Goal: Information Seeking & Learning: Learn about a topic

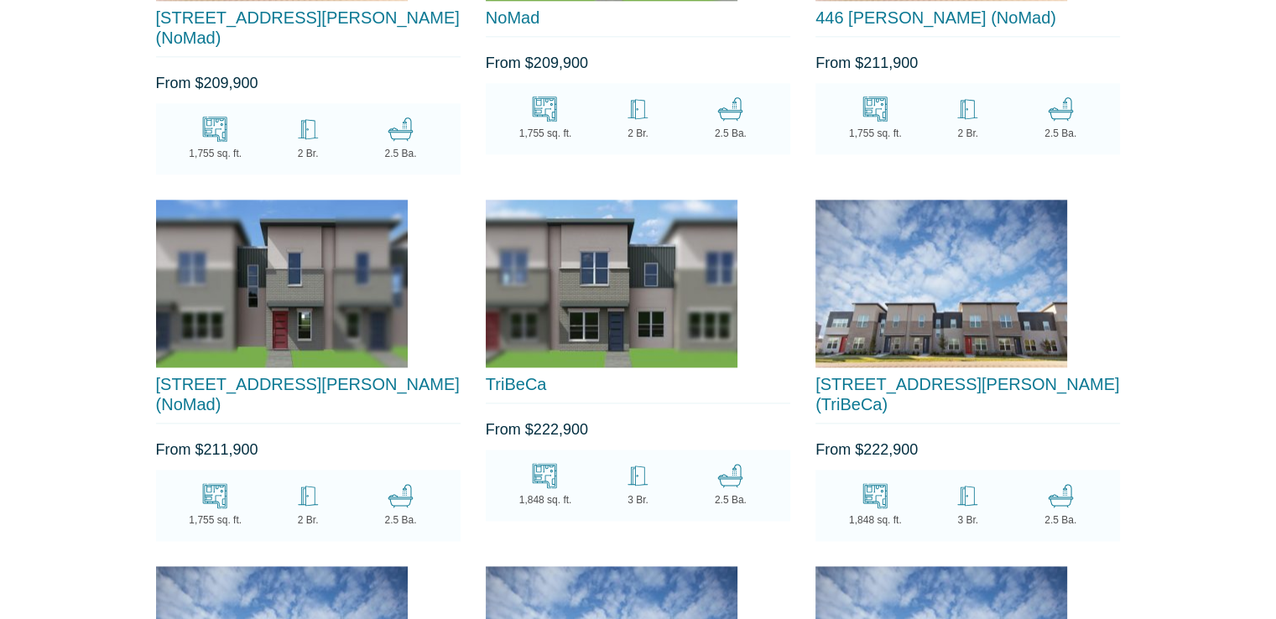
scroll to position [2097, 0]
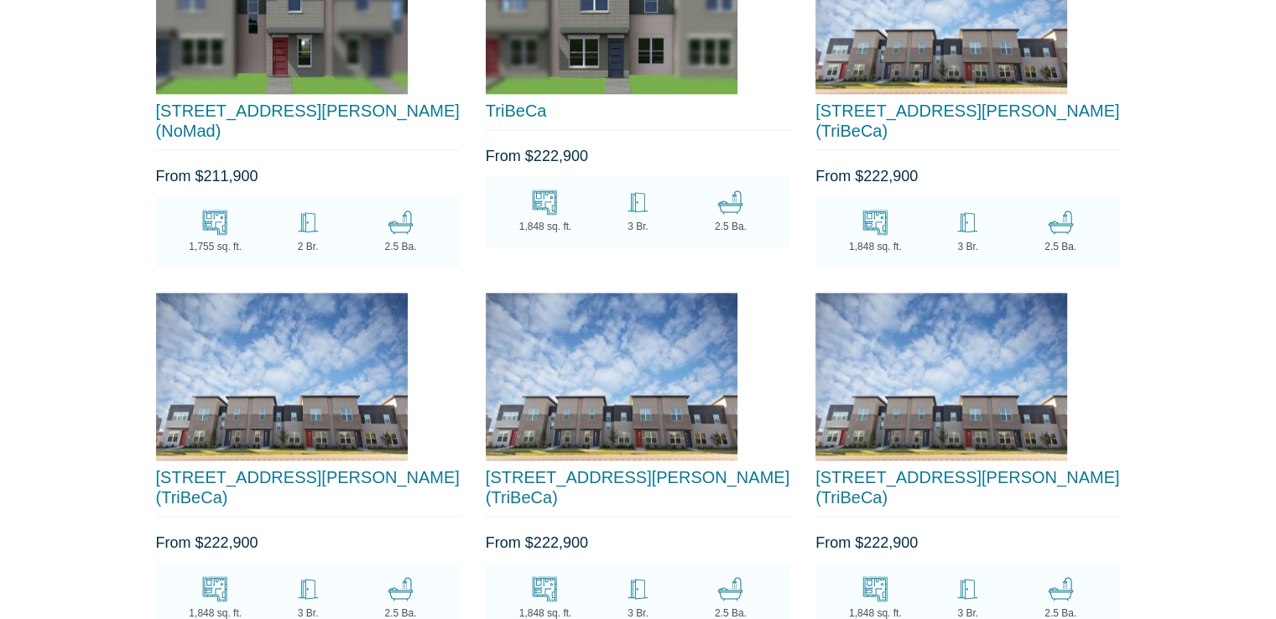
scroll to position [2516, 0]
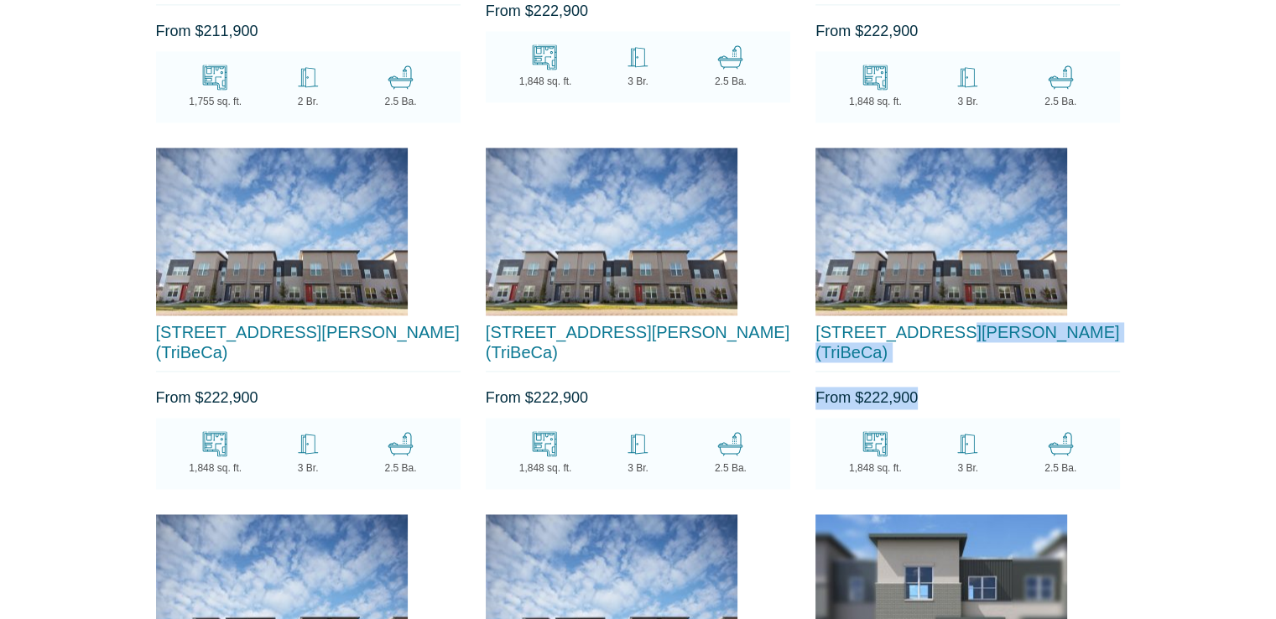
drag, startPoint x: 933, startPoint y: 278, endPoint x: 920, endPoint y: 304, distance: 28.9
click at [923, 306] on div "424 William D Fitch Pkwy (TriBeCa) From $222,900 1,848 sq. ft. 3 Br. 2.5 Ba." at bounding box center [968, 312] width 330 height 354
click at [941, 322] on h3 "[STREET_ADDRESS][PERSON_NAME] (TriBeCa)" at bounding box center [967, 346] width 304 height 49
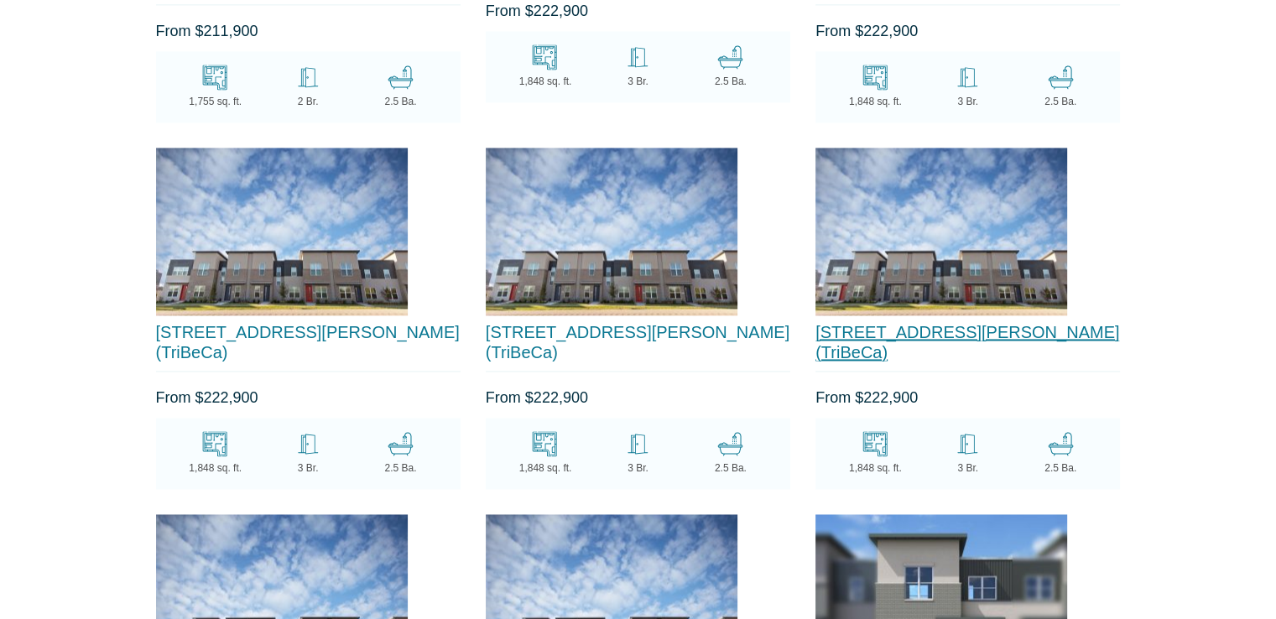
click at [947, 323] on link "[STREET_ADDRESS][PERSON_NAME] (TriBeCa)" at bounding box center [967, 342] width 304 height 39
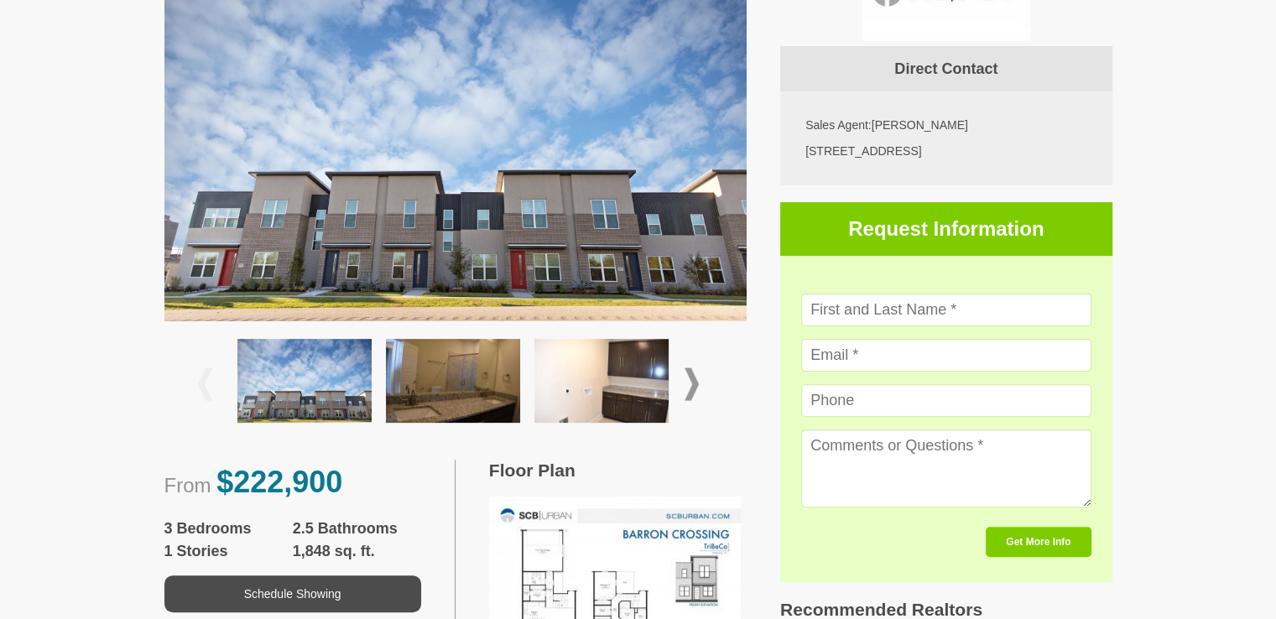
scroll to position [503, 0]
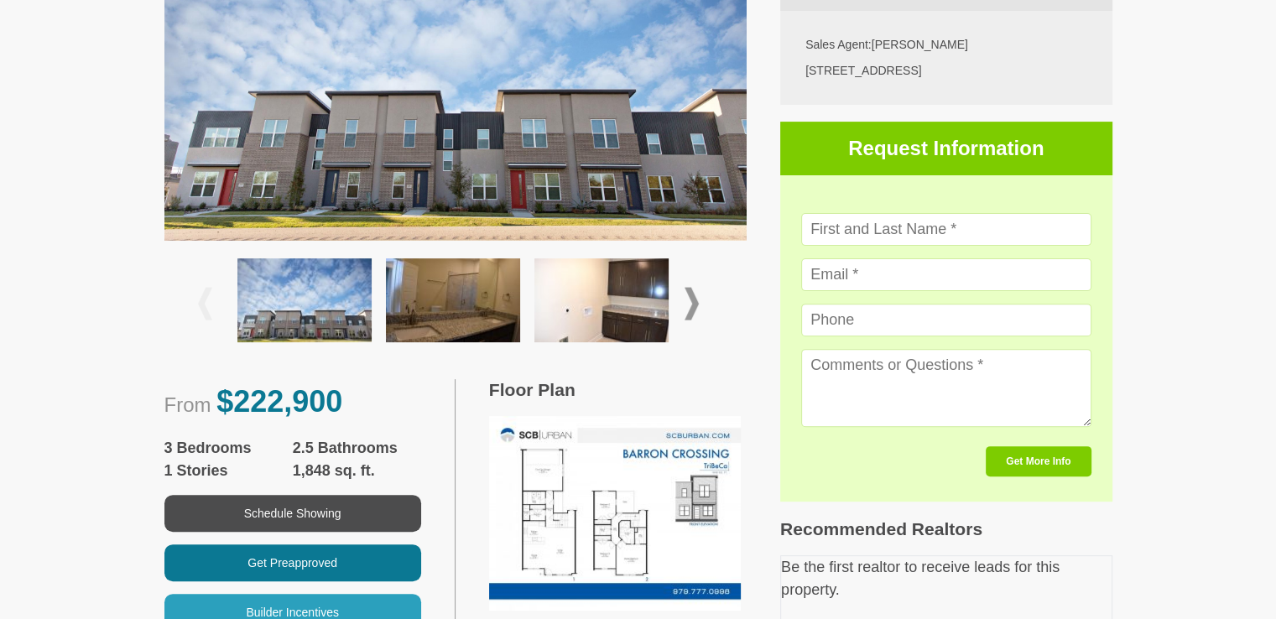
click at [352, 304] on img at bounding box center [304, 300] width 134 height 84
click at [691, 318] on div at bounding box center [455, 303] width 515 height 99
click at [694, 311] on span at bounding box center [691, 304] width 14 height 33
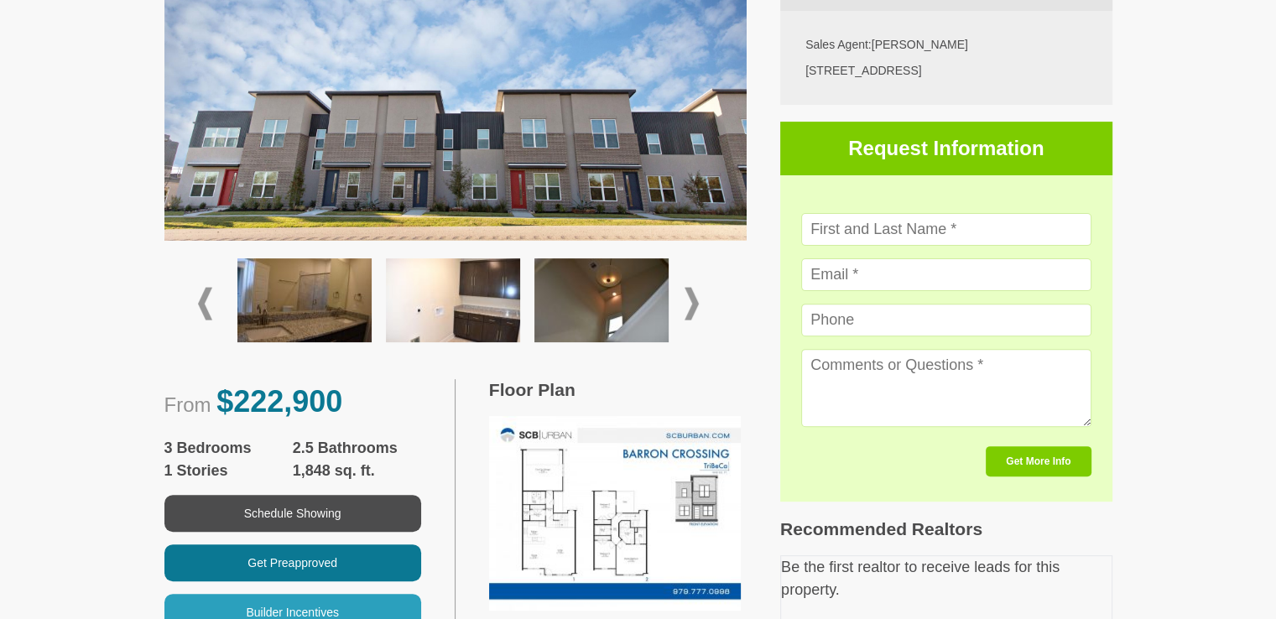
click at [273, 273] on img at bounding box center [304, 300] width 134 height 84
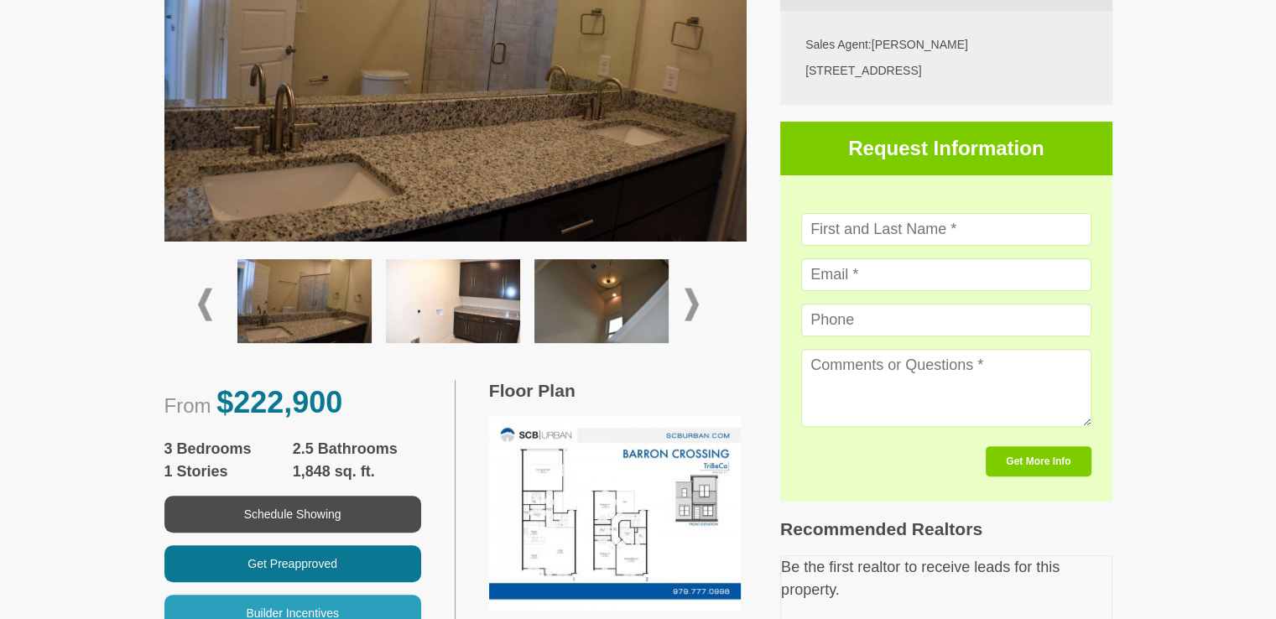
click at [581, 493] on img at bounding box center [615, 513] width 252 height 195
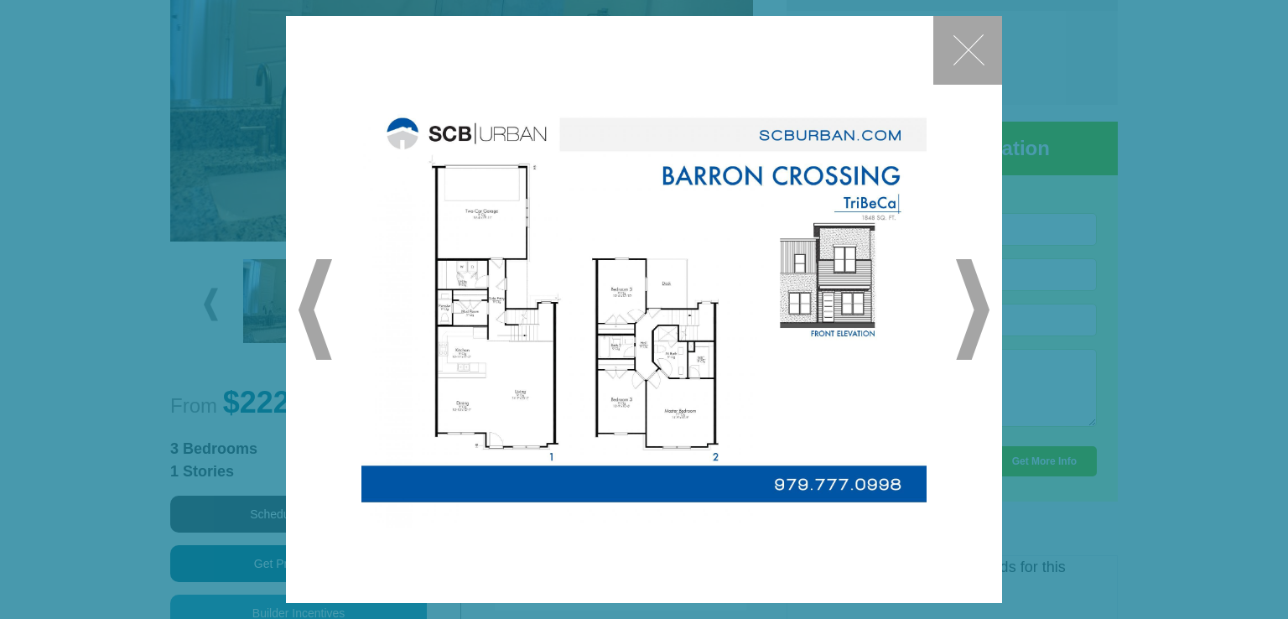
click at [974, 21] on button "✕" at bounding box center [967, 50] width 69 height 69
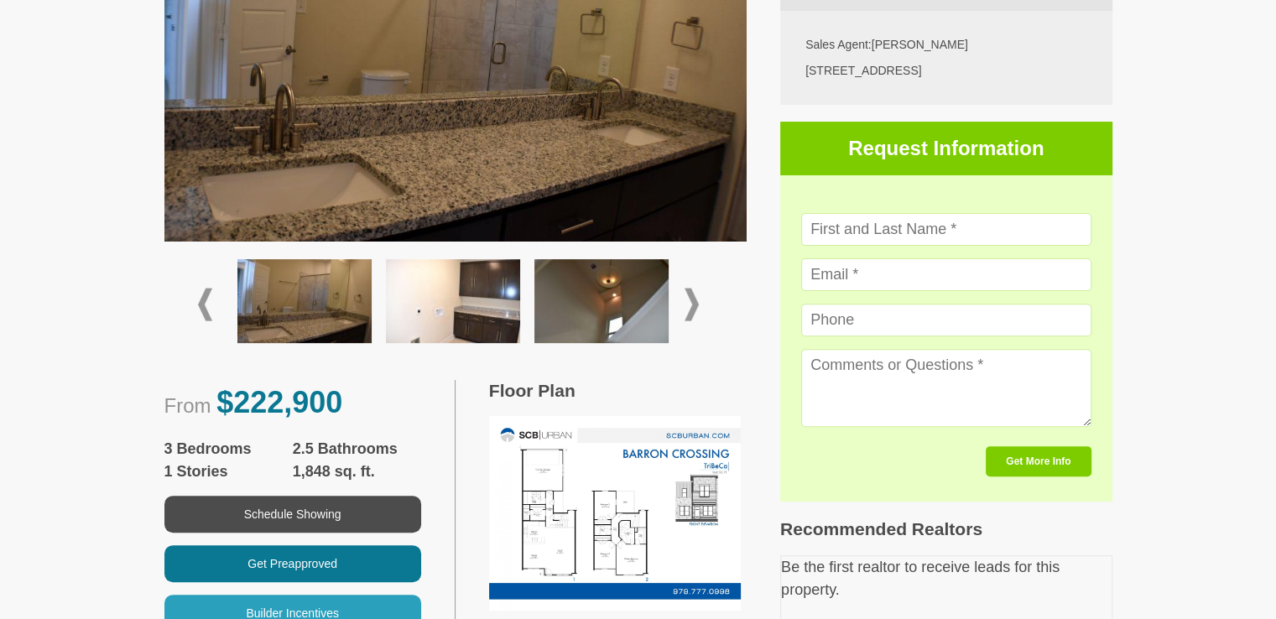
click at [694, 304] on span at bounding box center [691, 304] width 14 height 33
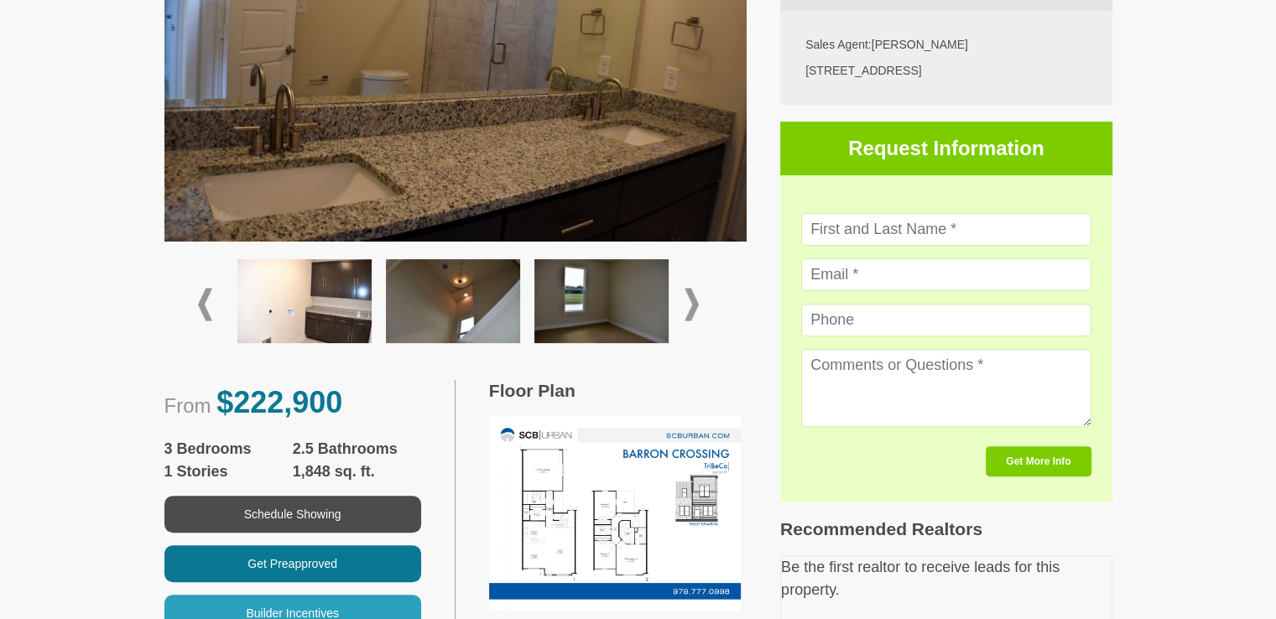
click at [627, 312] on img at bounding box center [601, 301] width 134 height 84
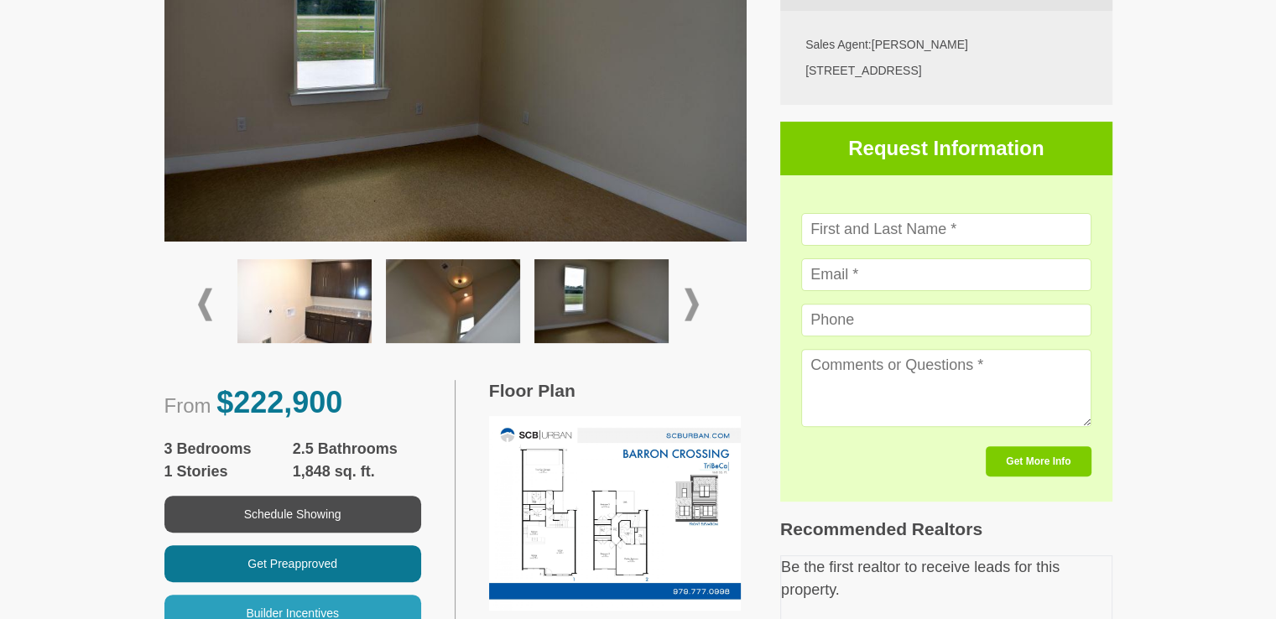
click at [746, 299] on div "From $222,900 3 Bedrooms 2.5 Bathrooms 1 Stories 1,848 sq. ft. Schedule Showing…" at bounding box center [472, 266] width 616 height 853
click at [688, 306] on span at bounding box center [691, 304] width 14 height 33
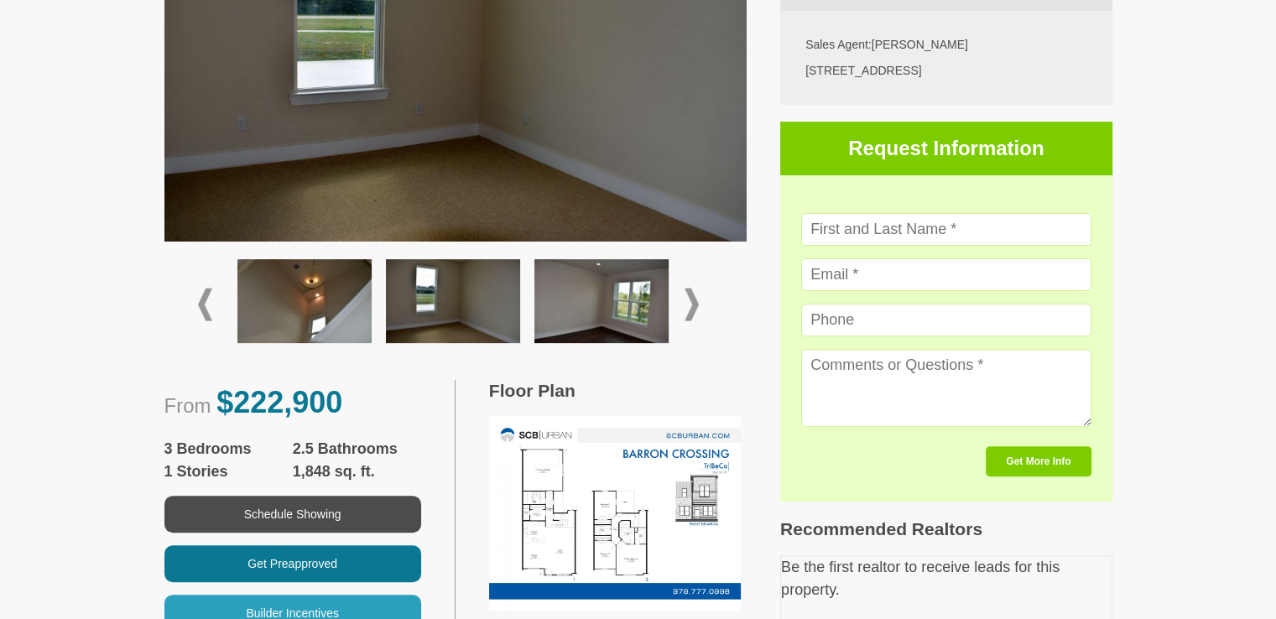
click at [541, 296] on img at bounding box center [601, 301] width 134 height 84
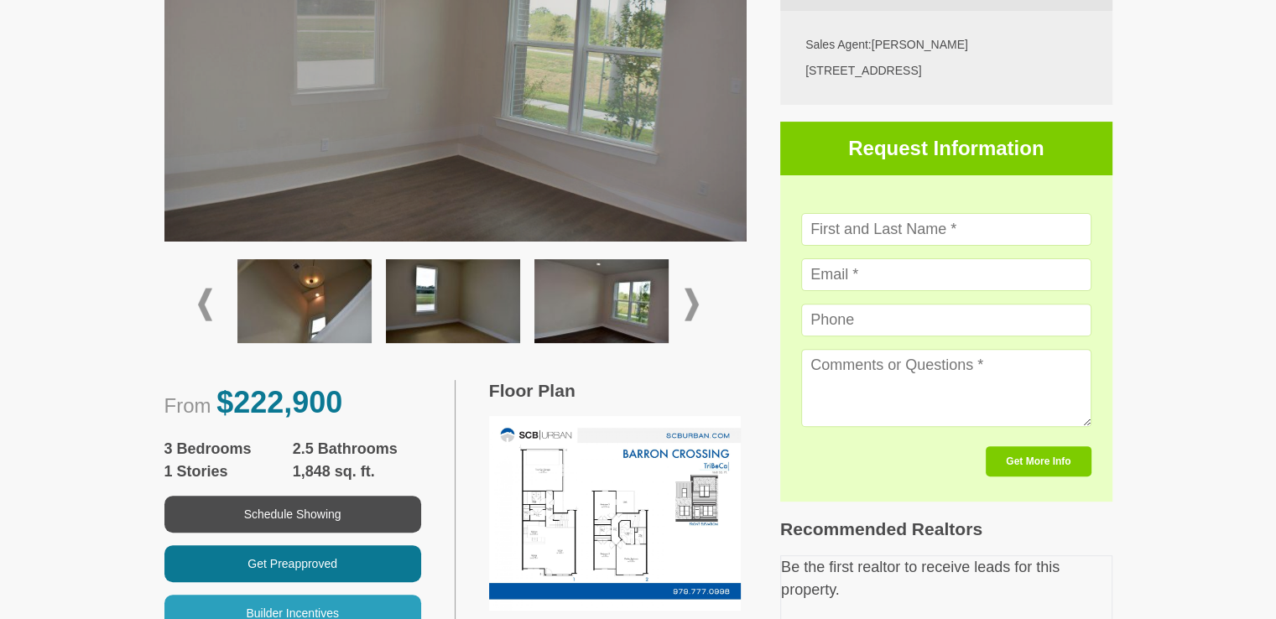
click at [483, 288] on img at bounding box center [453, 301] width 134 height 84
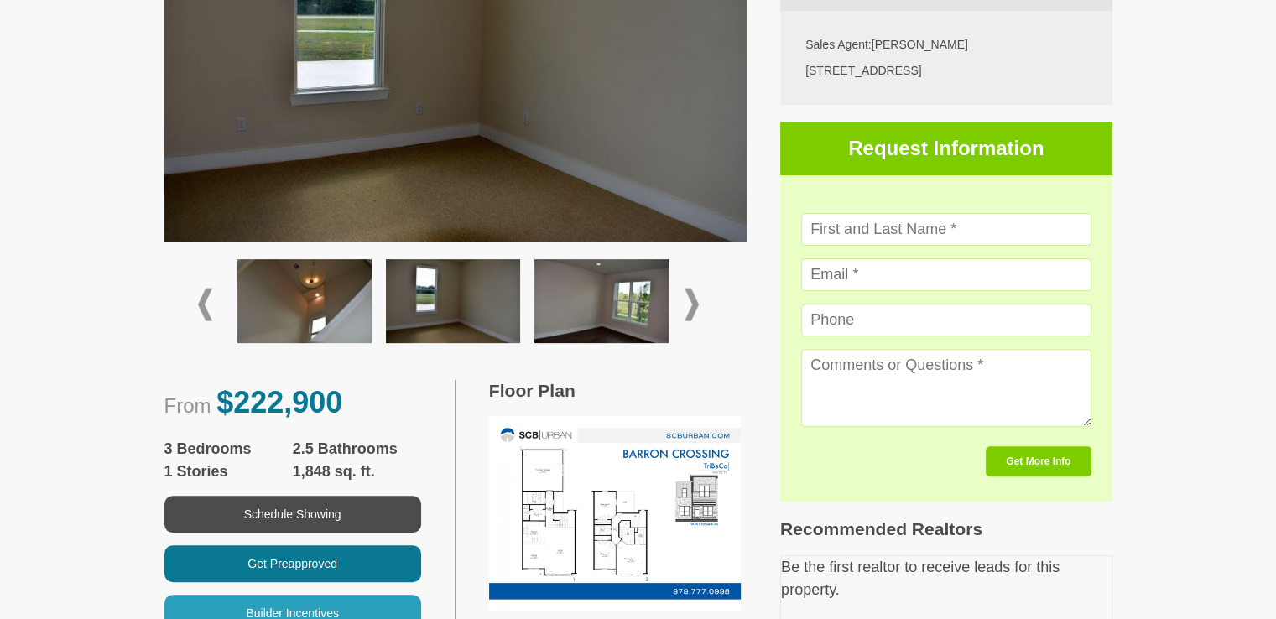
drag, startPoint x: 159, startPoint y: 277, endPoint x: 186, endPoint y: 298, distance: 34.1
drag, startPoint x: 187, startPoint y: 298, endPoint x: 237, endPoint y: 289, distance: 50.3
click at [188, 298] on div at bounding box center [455, 305] width 583 height 126
click at [237, 289] on img at bounding box center [304, 301] width 134 height 84
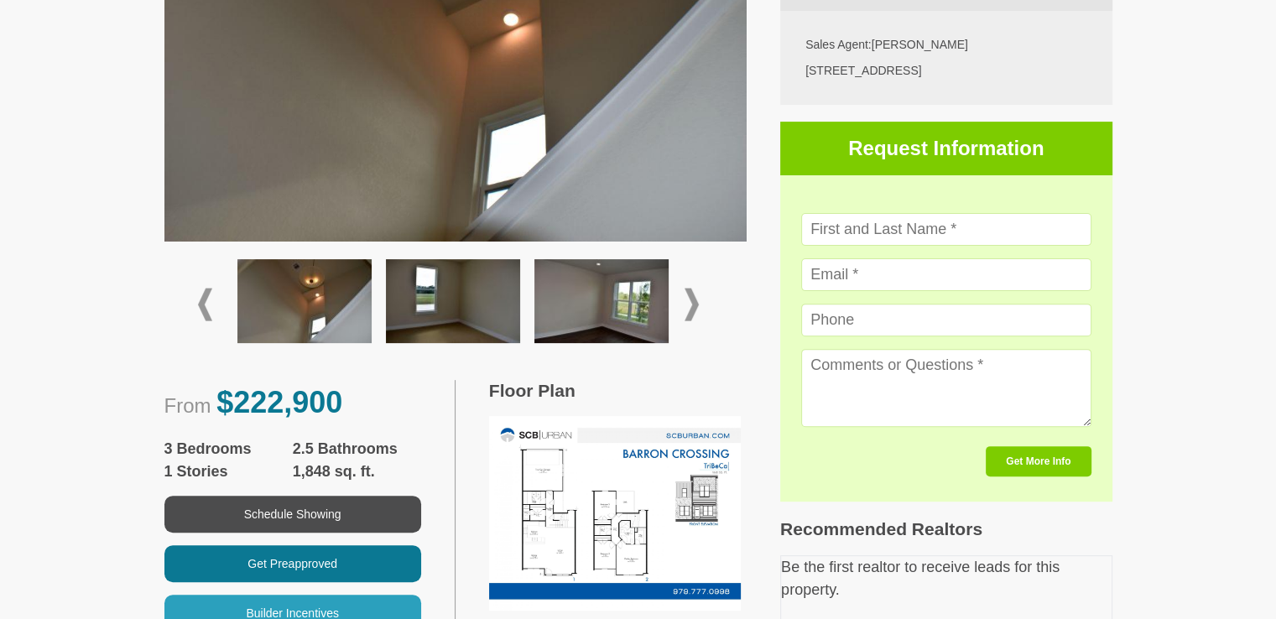
click at [215, 292] on div at bounding box center [455, 304] width 515 height 99
click at [207, 293] on span at bounding box center [205, 304] width 14 height 33
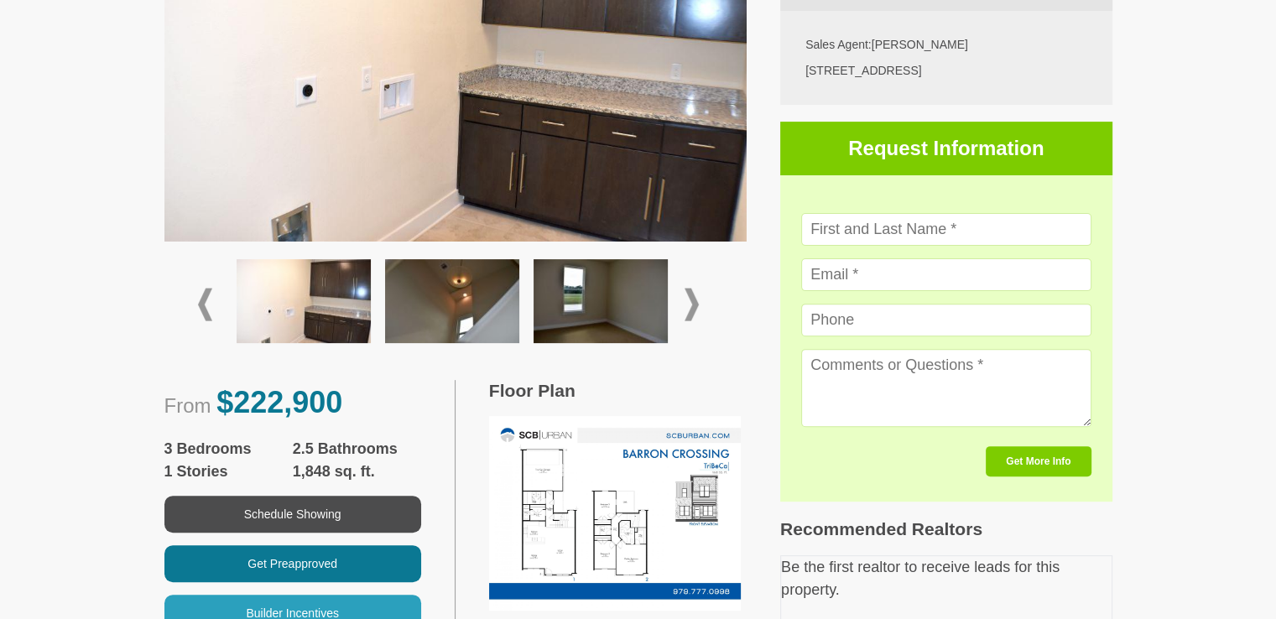
click at [207, 293] on span at bounding box center [205, 304] width 14 height 33
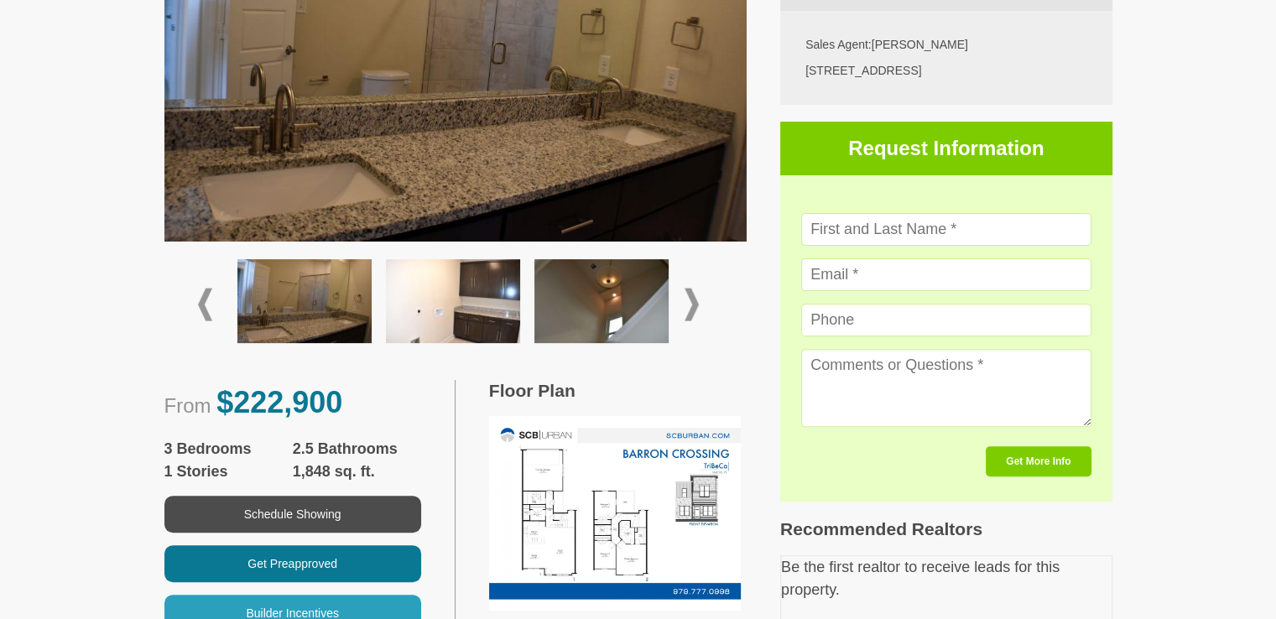
click at [320, 287] on img at bounding box center [304, 301] width 134 height 84
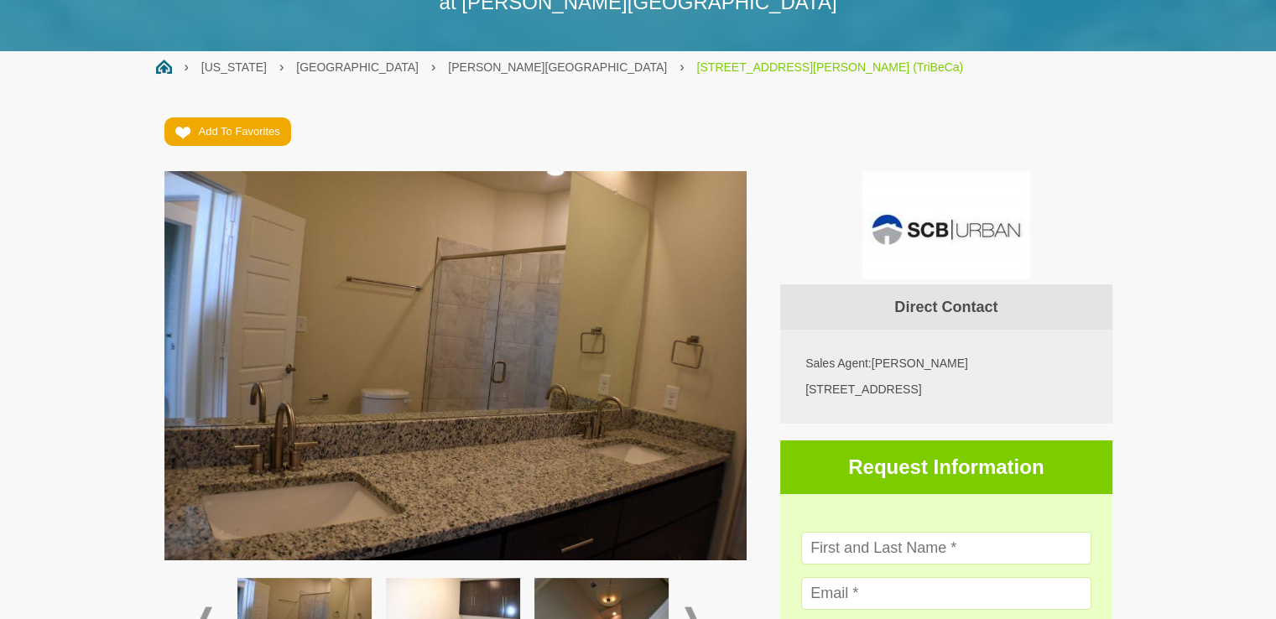
scroll to position [168, 0]
